Goal: Information Seeking & Learning: Check status

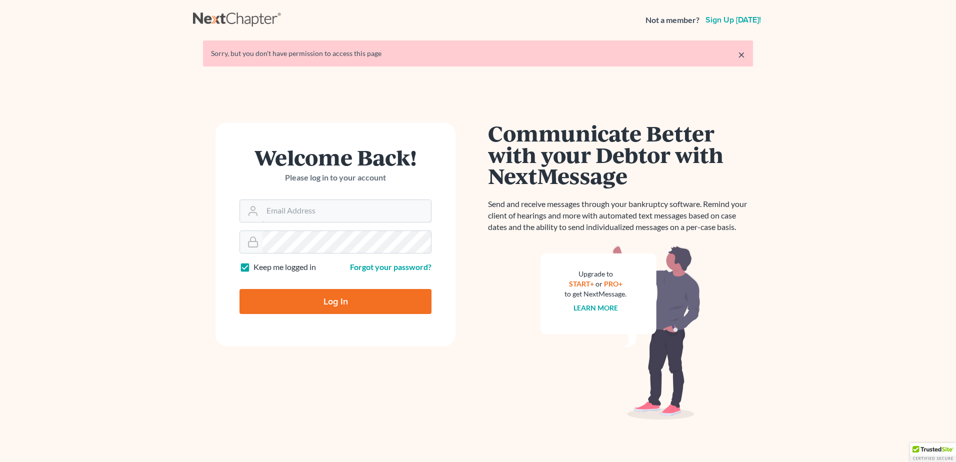
type input "[PERSON_NAME][EMAIL_ADDRESS][PERSON_NAME][DOMAIN_NAME]"
click at [331, 302] on input "Log In" at bounding box center [335, 301] width 192 height 25
type input "Thinking..."
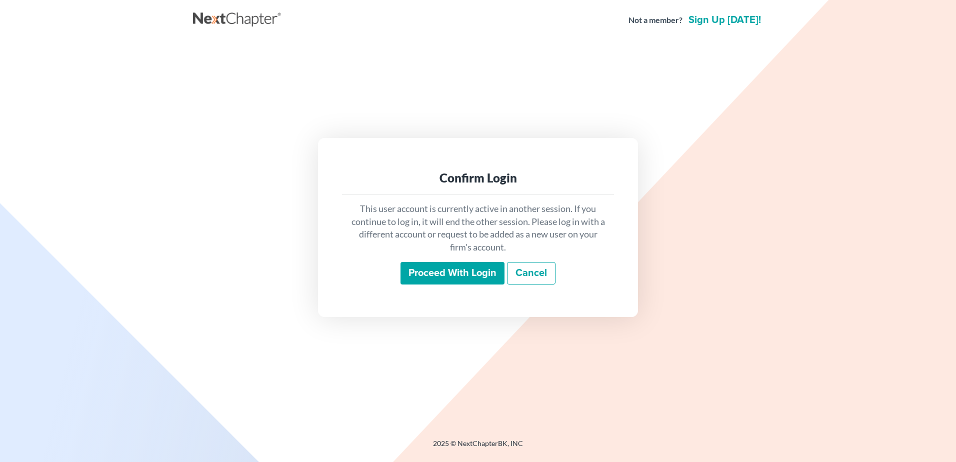
click at [455, 265] on input "Proceed with login" at bounding box center [452, 273] width 104 height 23
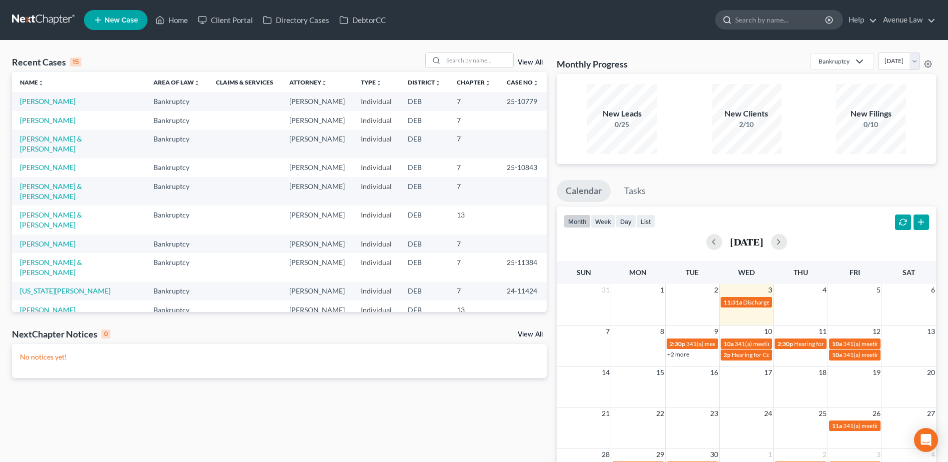
click at [790, 18] on input "search" at bounding box center [780, 19] width 91 height 18
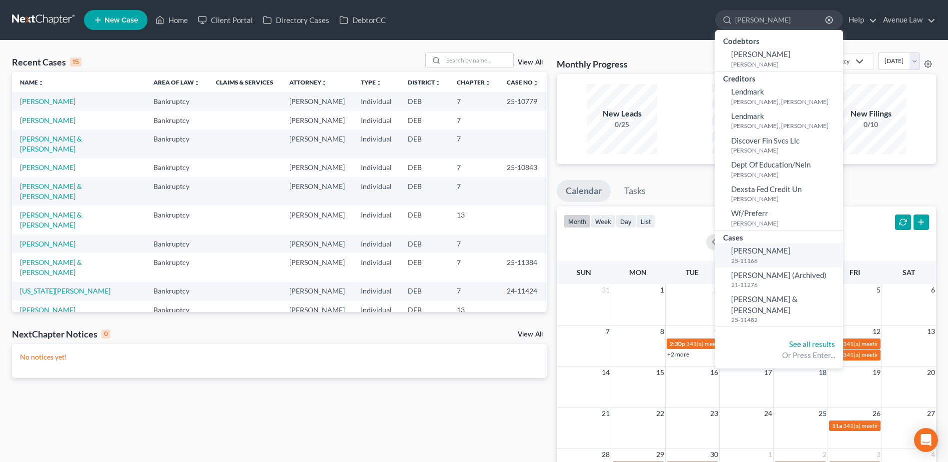
type input "[PERSON_NAME]"
click at [747, 255] on span "[PERSON_NAME]" at bounding box center [760, 250] width 59 height 9
select select "0"
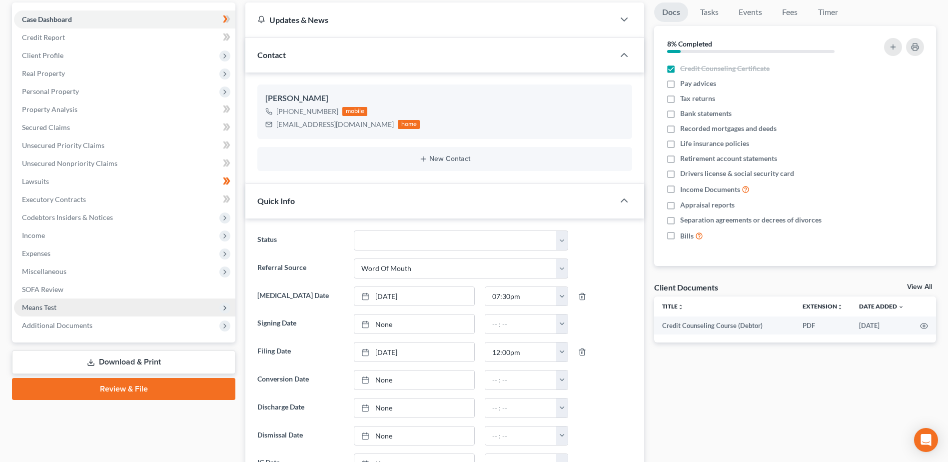
scroll to position [100, 0]
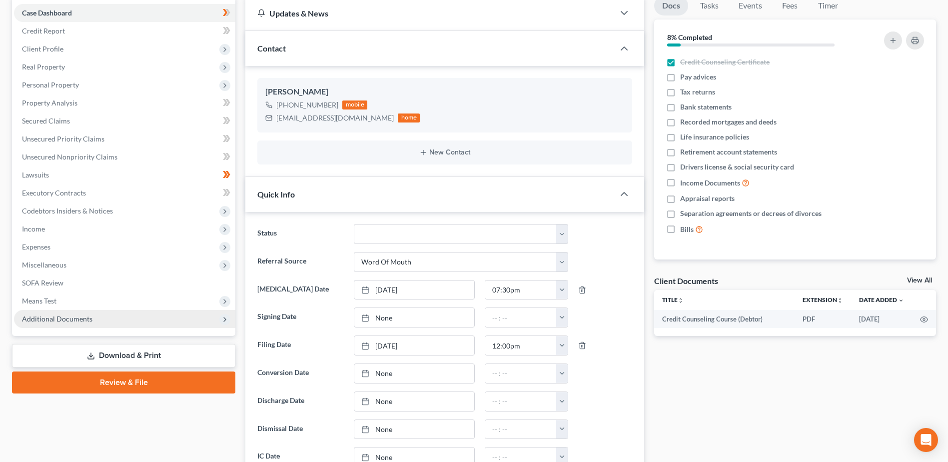
click at [53, 319] on span "Additional Documents" at bounding box center [57, 318] width 70 height 8
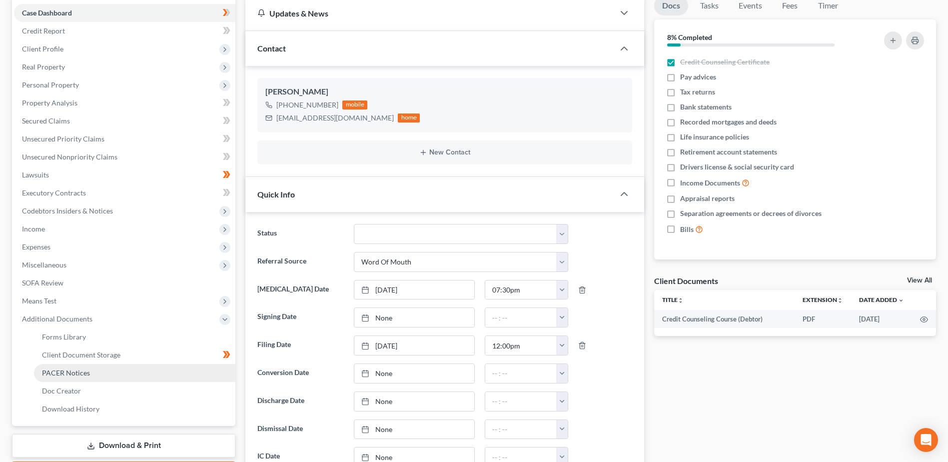
click at [55, 370] on span "PACER Notices" at bounding box center [66, 372] width 48 height 8
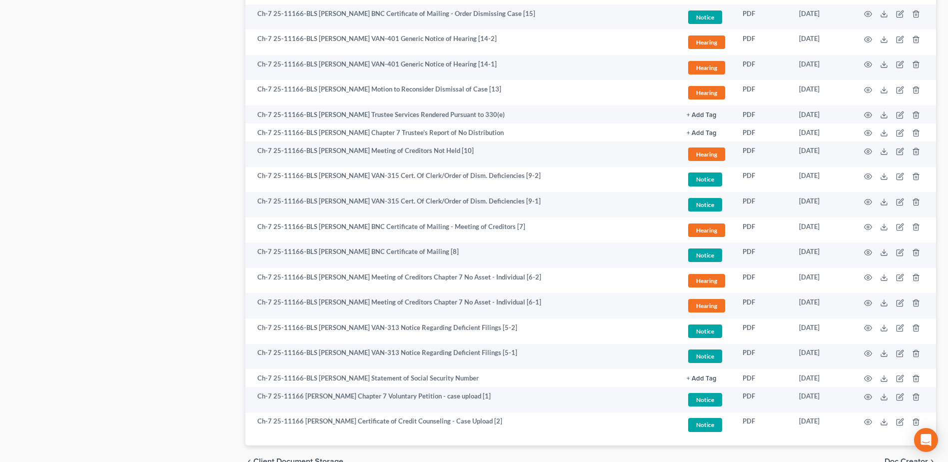
scroll to position [700, 0]
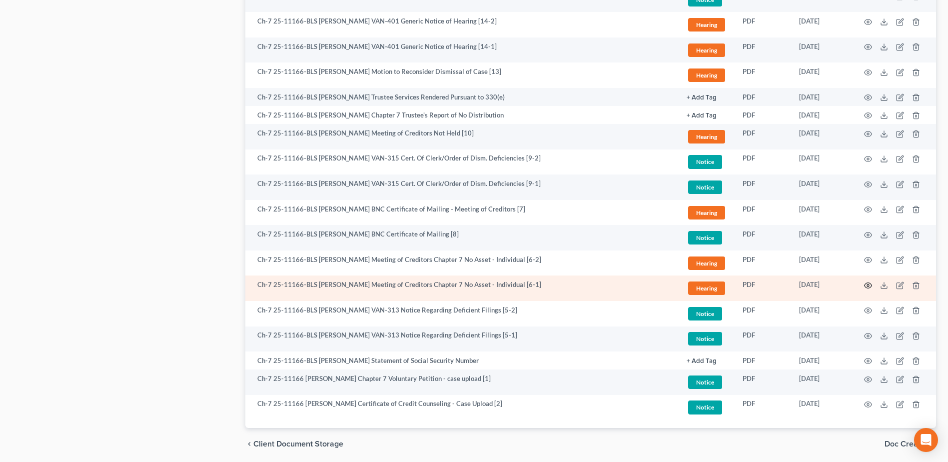
click at [870, 284] on icon "button" at bounding box center [868, 285] width 8 height 8
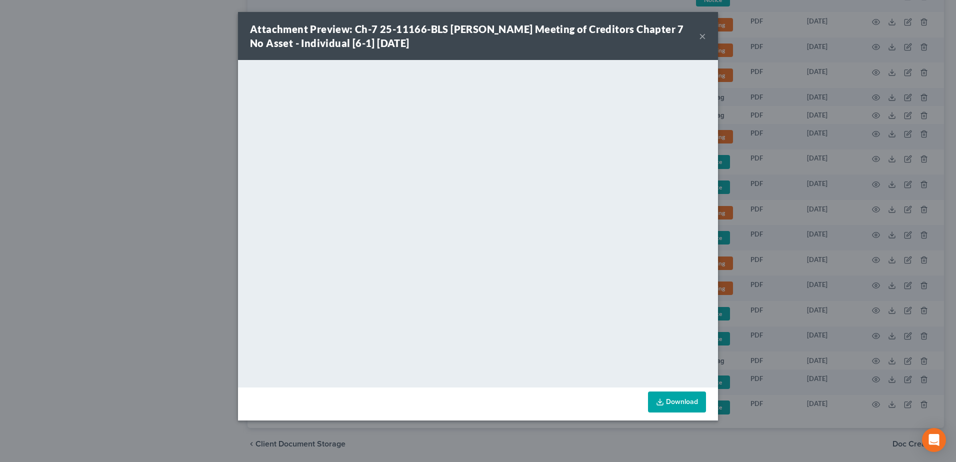
click at [703, 34] on button "×" at bounding box center [702, 36] width 7 height 12
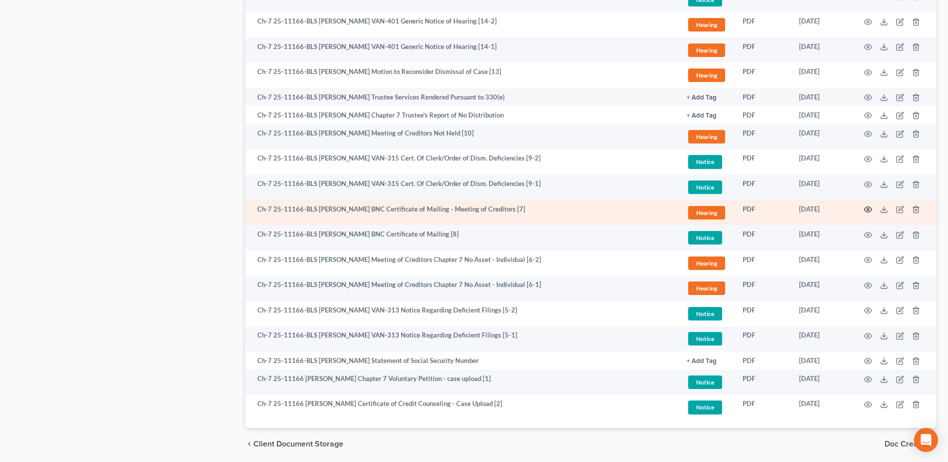
click at [867, 209] on icon "button" at bounding box center [868, 209] width 8 height 8
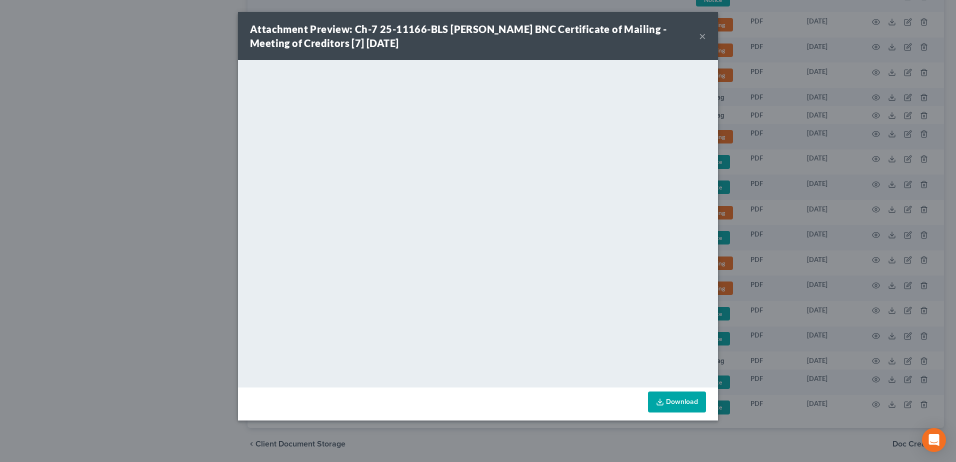
click at [705, 35] on button "×" at bounding box center [702, 36] width 7 height 12
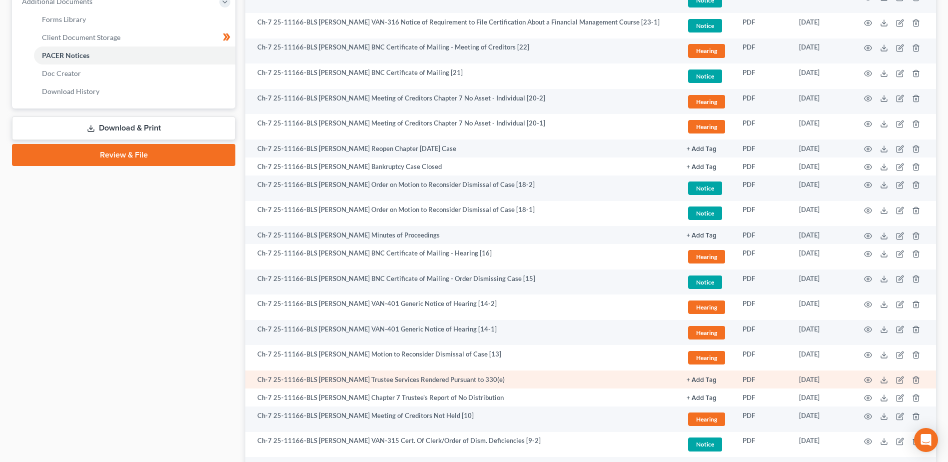
scroll to position [400, 0]
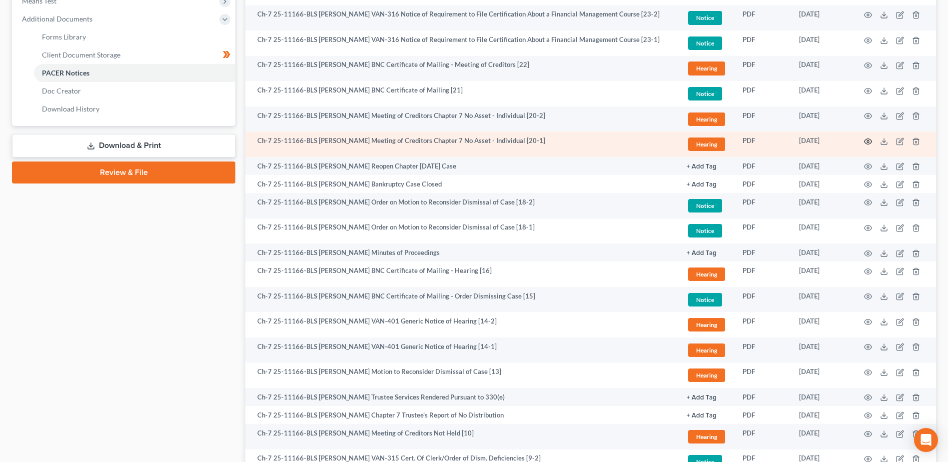
click at [869, 141] on icon "button" at bounding box center [868, 141] width 8 height 8
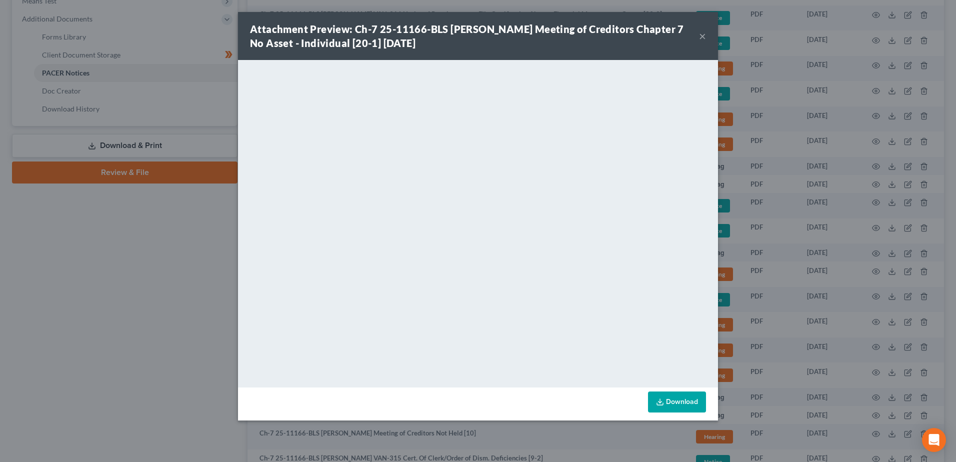
click at [703, 37] on button "×" at bounding box center [702, 36] width 7 height 12
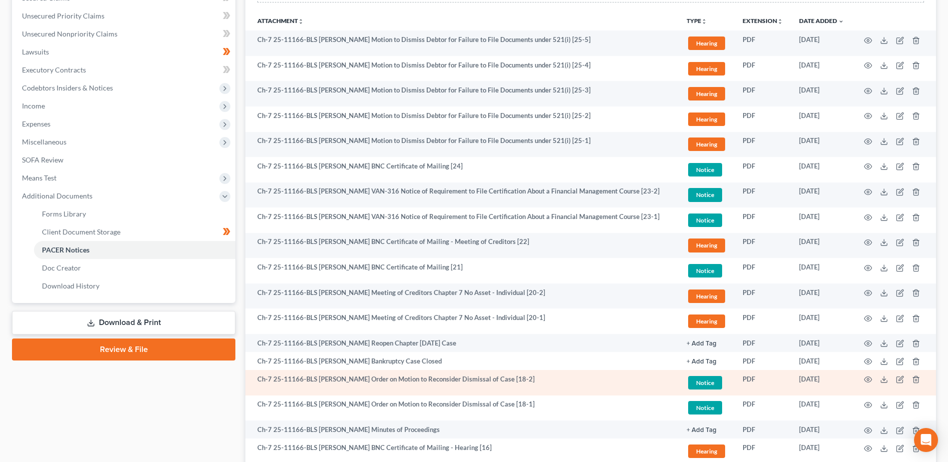
scroll to position [200, 0]
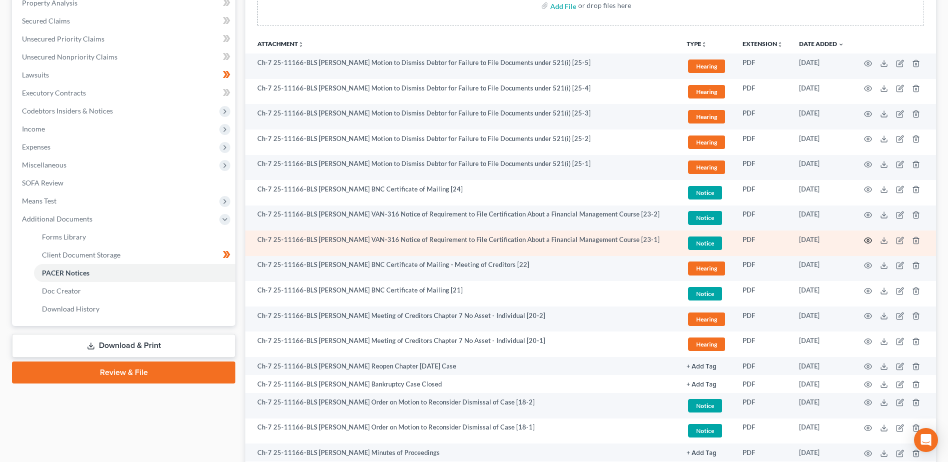
click at [867, 239] on circle "button" at bounding box center [868, 240] width 2 height 2
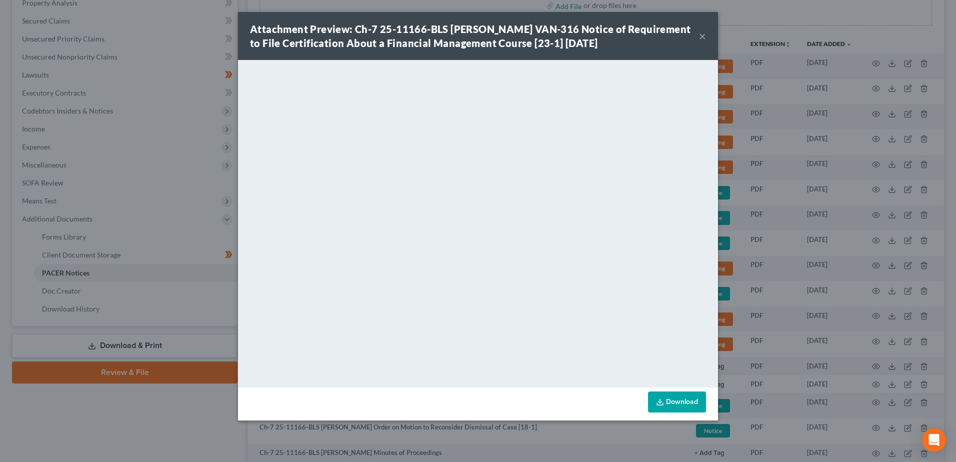
click at [703, 33] on button "×" at bounding box center [702, 36] width 7 height 12
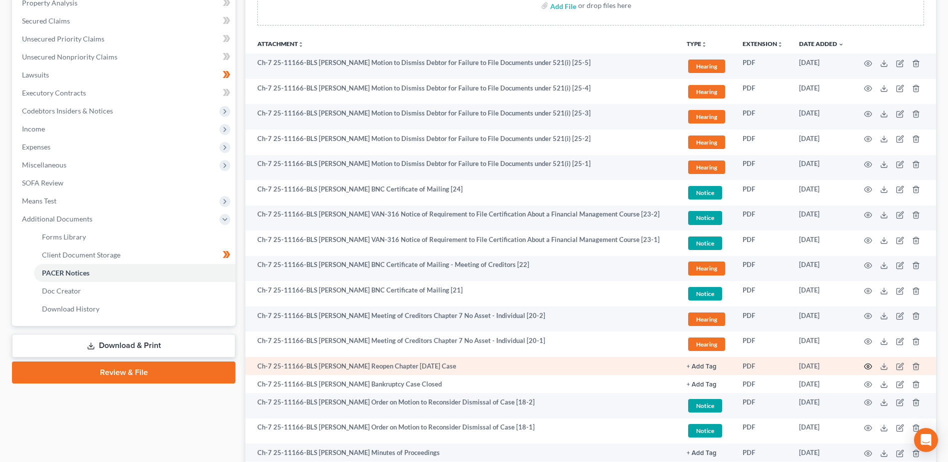
click at [870, 364] on icon "button" at bounding box center [868, 366] width 7 height 5
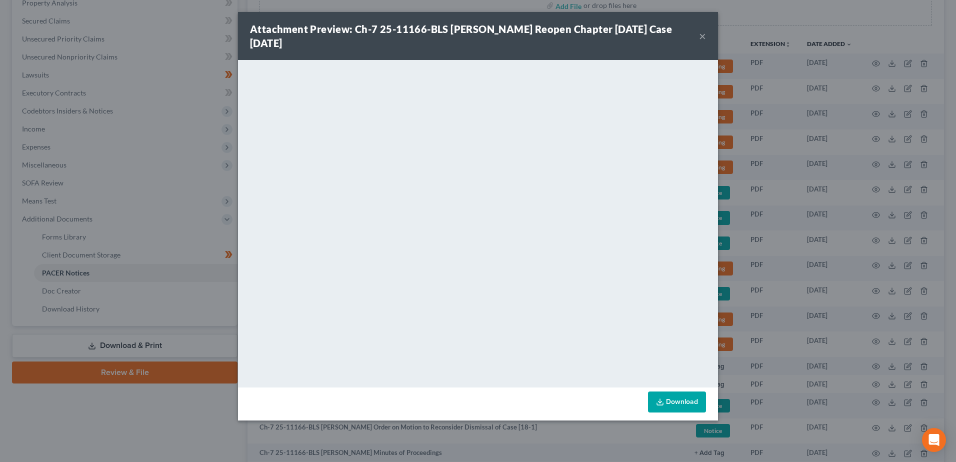
click at [704, 38] on button "×" at bounding box center [702, 36] width 7 height 12
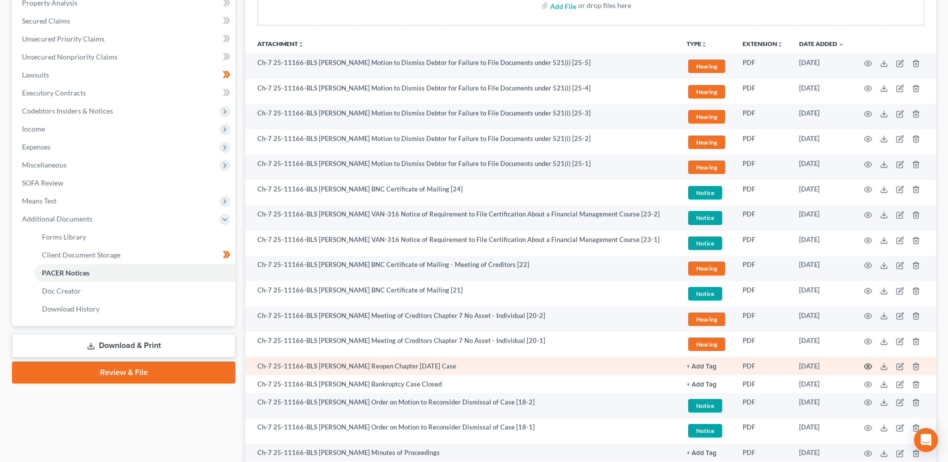
click at [869, 366] on circle "button" at bounding box center [868, 366] width 2 height 2
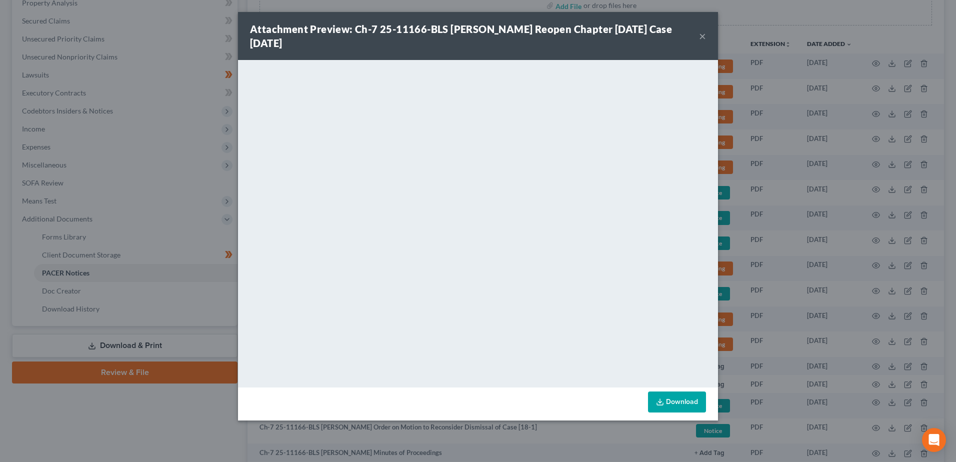
click at [700, 34] on button "×" at bounding box center [702, 36] width 7 height 12
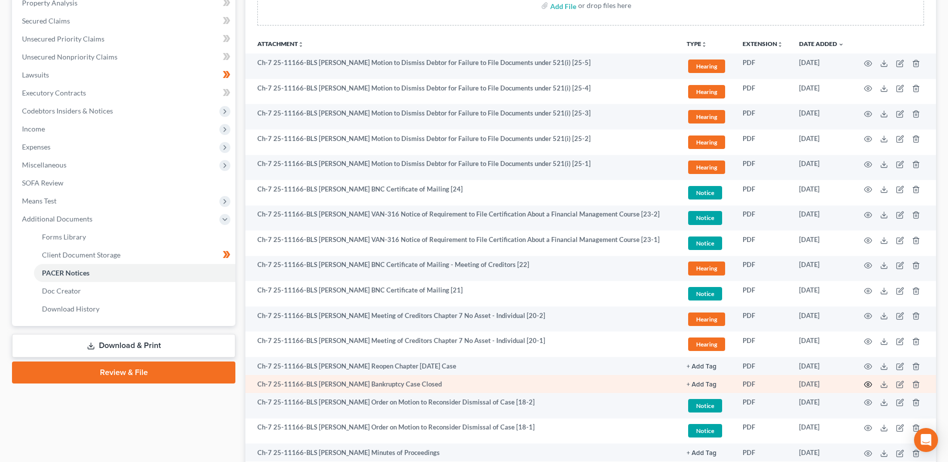
click at [869, 386] on icon "button" at bounding box center [868, 384] width 8 height 8
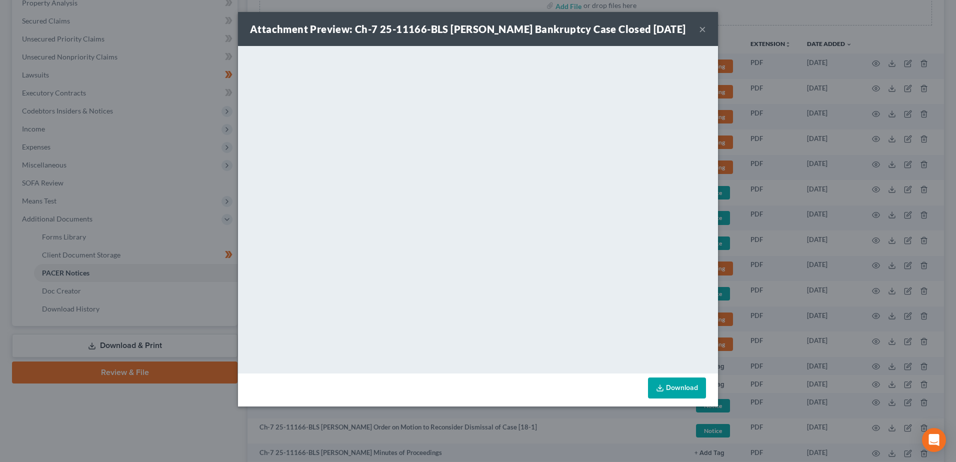
click at [700, 28] on button "×" at bounding box center [702, 29] width 7 height 12
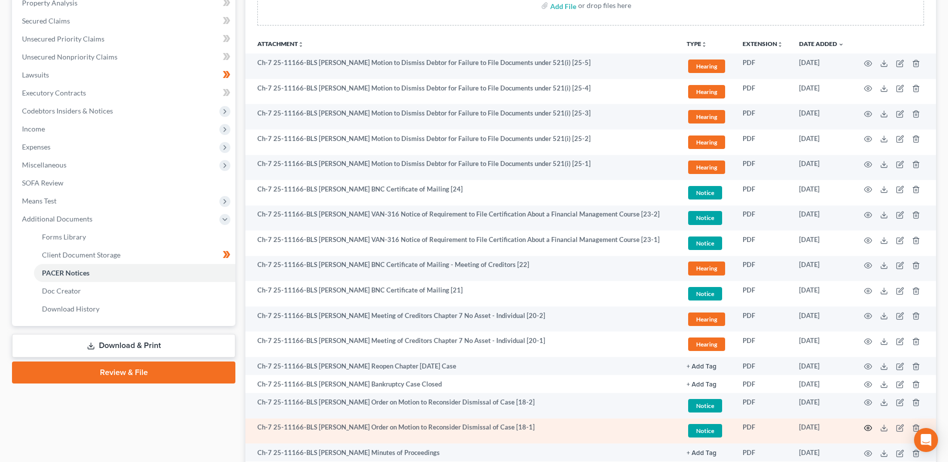
click at [866, 428] on icon "button" at bounding box center [868, 428] width 8 height 8
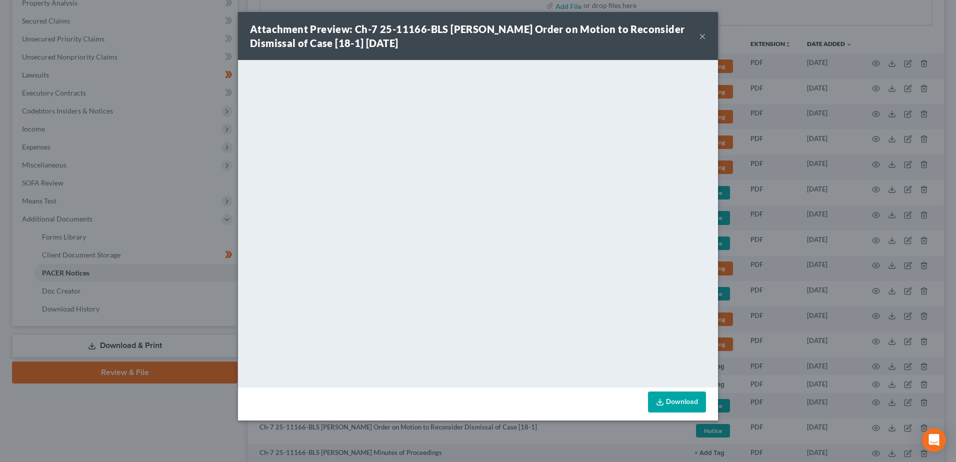
click at [700, 37] on button "×" at bounding box center [702, 36] width 7 height 12
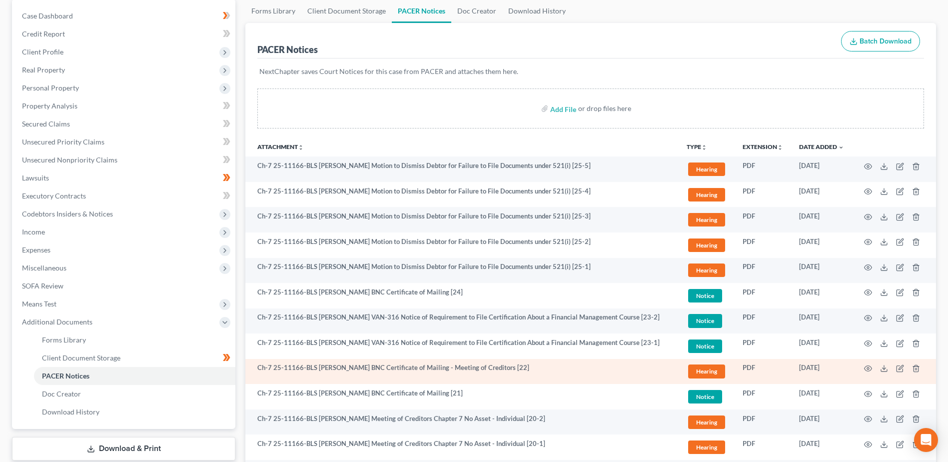
scroll to position [50, 0]
